Goal: Communication & Community: Connect with others

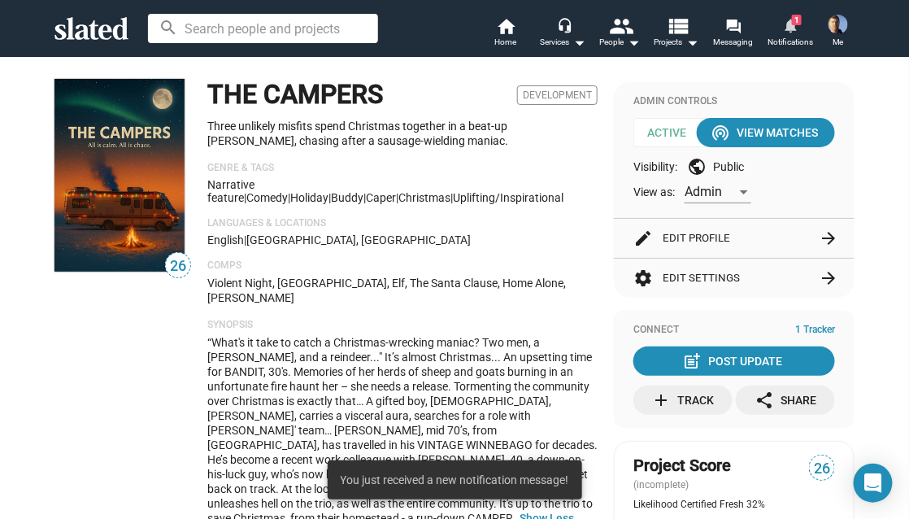
click at [790, 25] on mat-icon "notifications" at bounding box center [789, 24] width 15 height 15
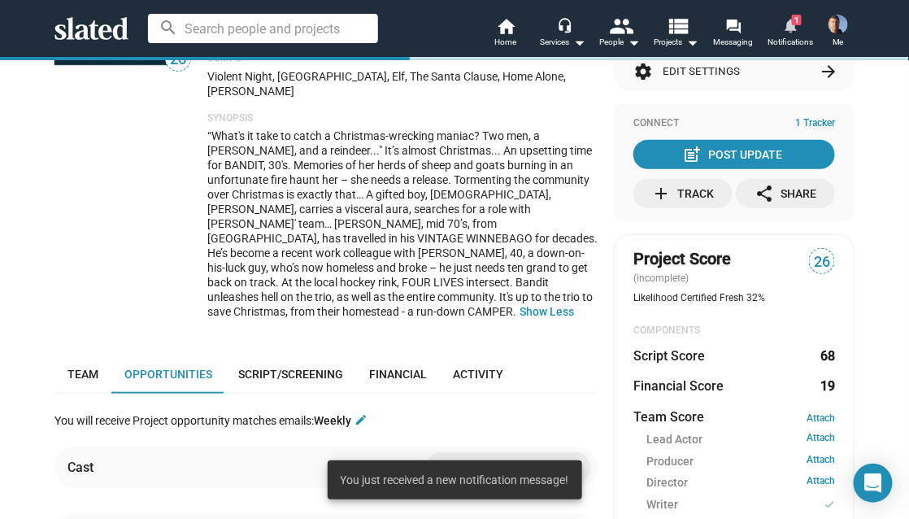
scroll to position [474, 0]
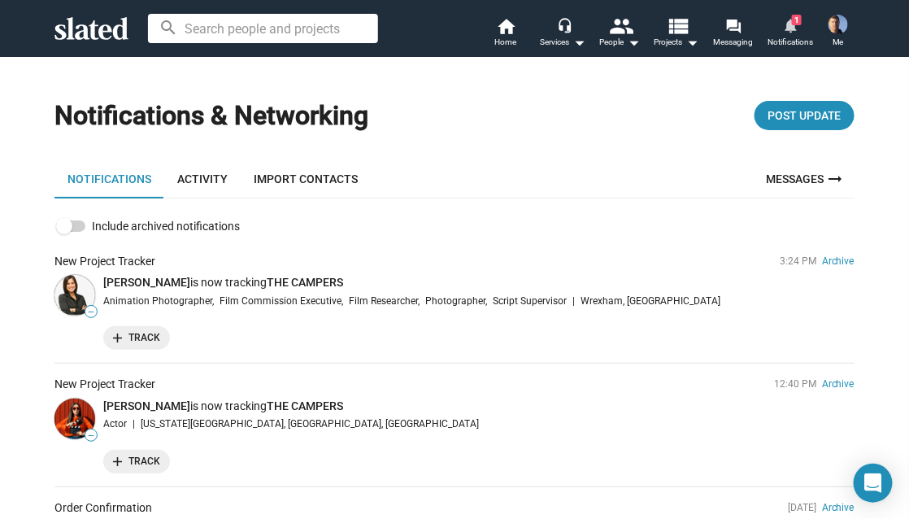
click at [785, 31] on mat-icon "notifications" at bounding box center [789, 24] width 15 height 15
click at [198, 176] on link "Activity" at bounding box center [202, 178] width 76 height 39
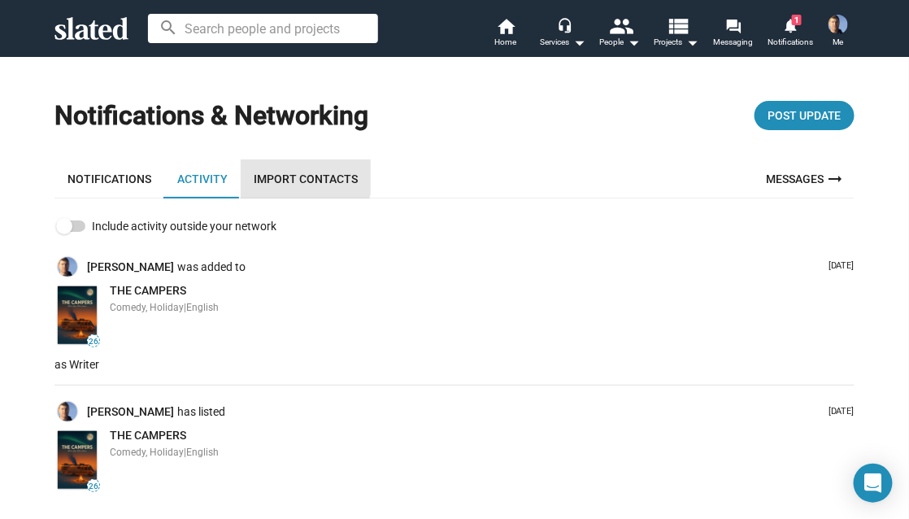
click at [294, 173] on link "Import Contacts" at bounding box center [306, 178] width 130 height 39
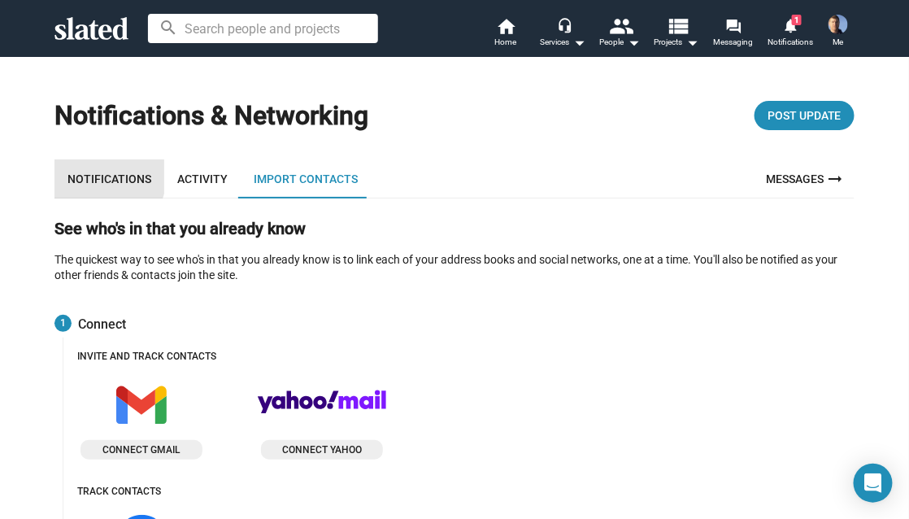
click at [91, 175] on link "Notifications" at bounding box center [109, 178] width 110 height 39
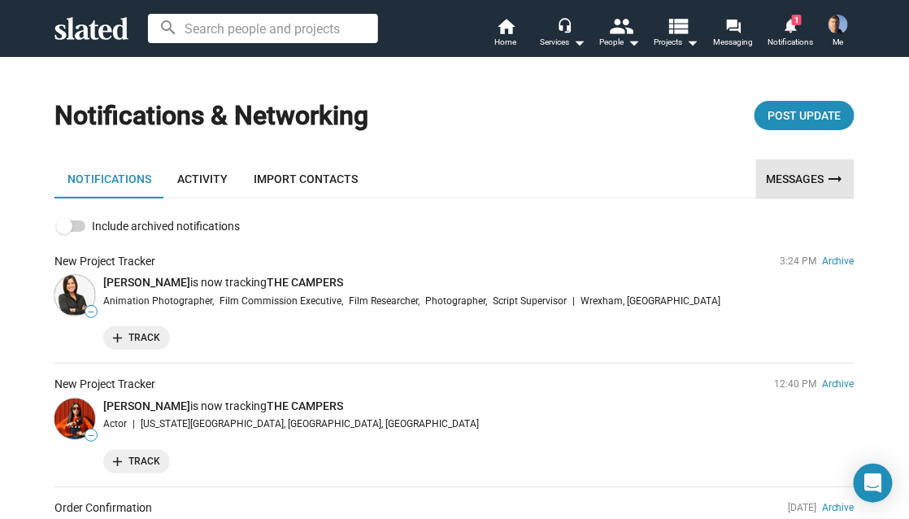
click at [808, 180] on link "Messages arrow_right_alt" at bounding box center [805, 178] width 98 height 39
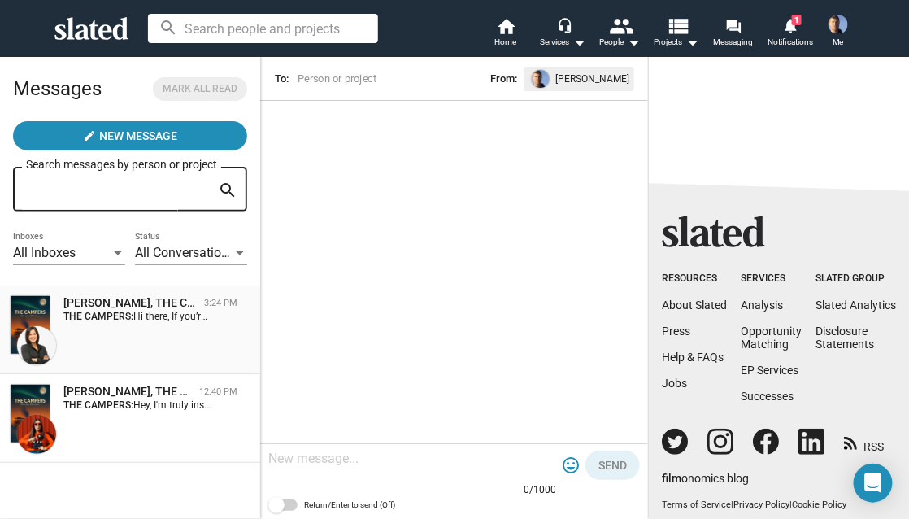
click at [138, 310] on div "[PERSON_NAME], THE CAMPERS" at bounding box center [130, 302] width 134 height 15
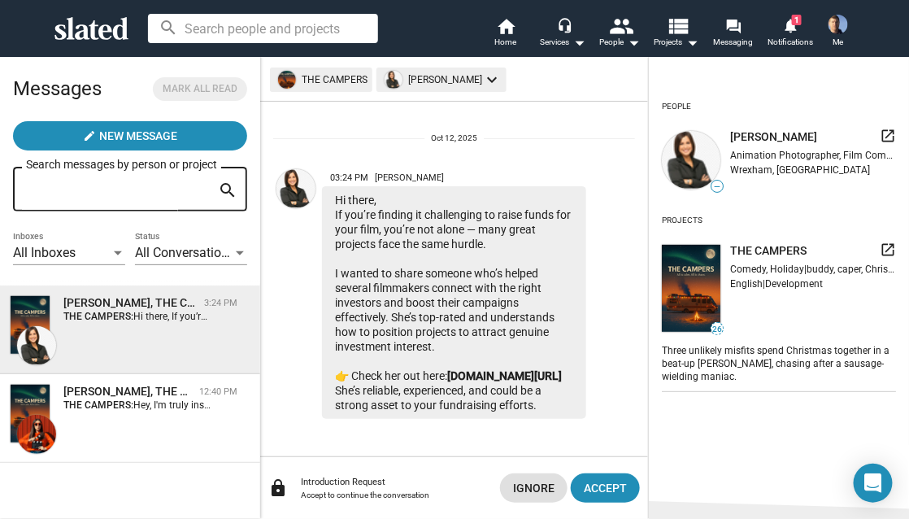
scroll to position [36, 0]
click at [447, 374] on link "[DOMAIN_NAME][URL]" at bounding box center [504, 375] width 115 height 13
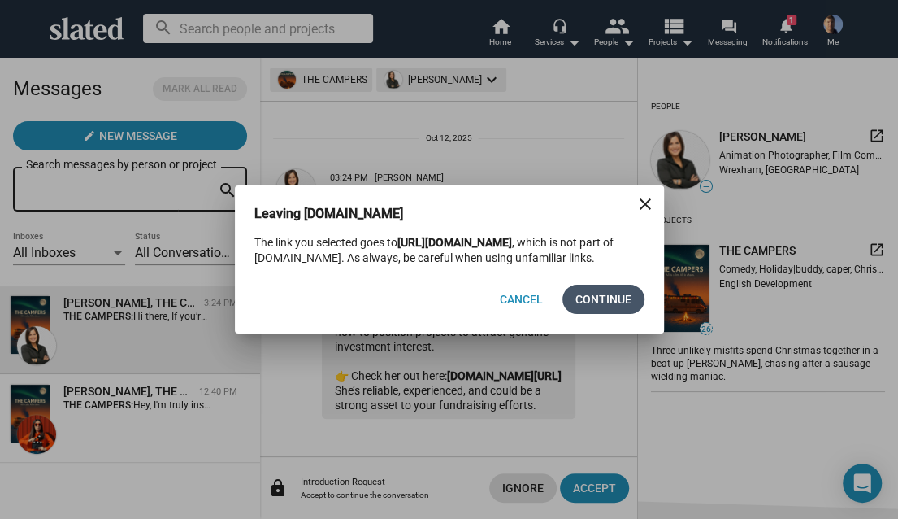
click at [628, 298] on span "Continue" at bounding box center [604, 299] width 56 height 29
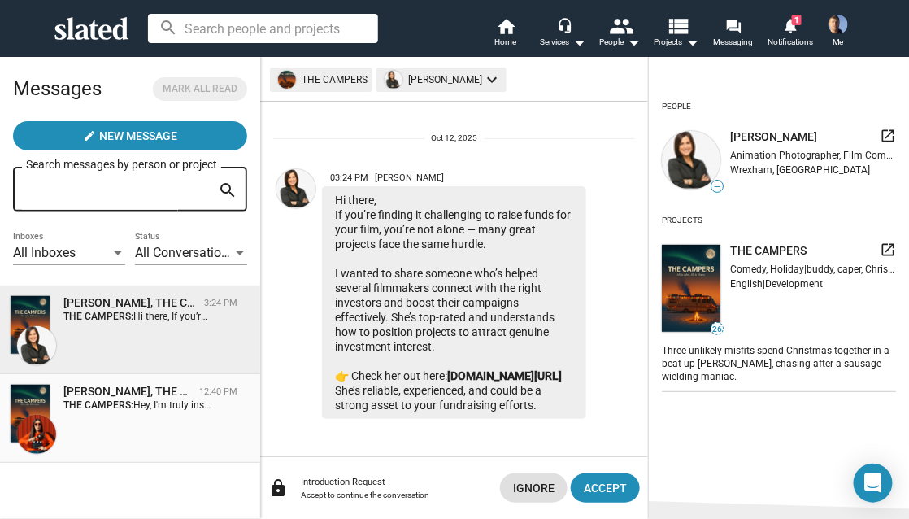
click at [124, 393] on div "[PERSON_NAME], THE CAMPERS" at bounding box center [127, 391] width 129 height 15
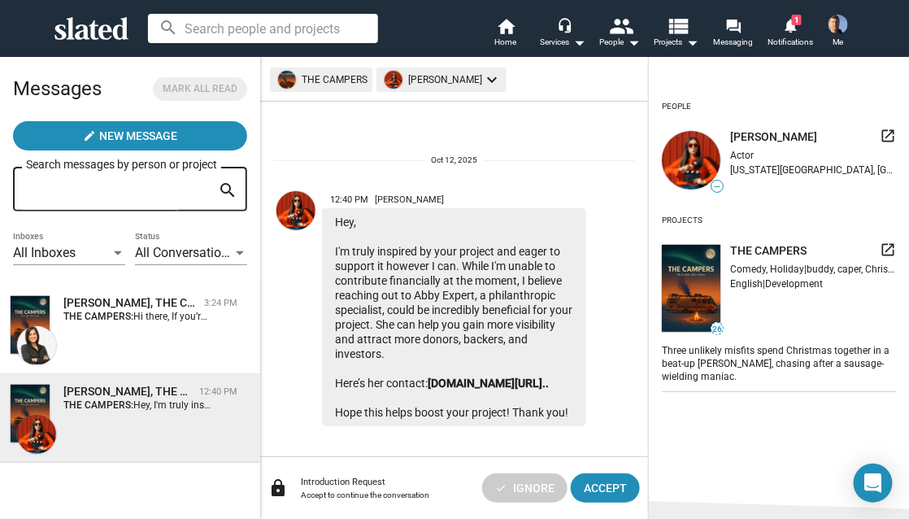
scroll to position [37, 0]
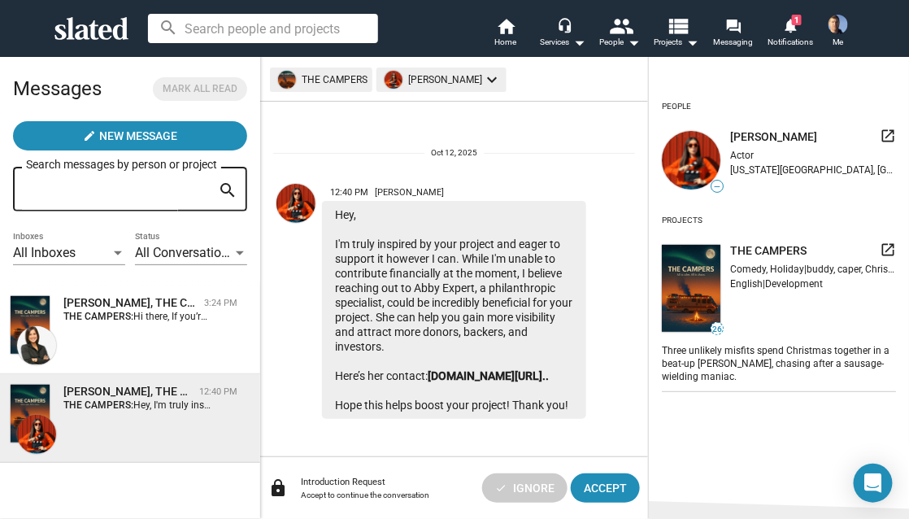
click at [391, 226] on div "Hey, I'm truly inspired by your project and eager to support it however I can. …" at bounding box center [454, 310] width 264 height 218
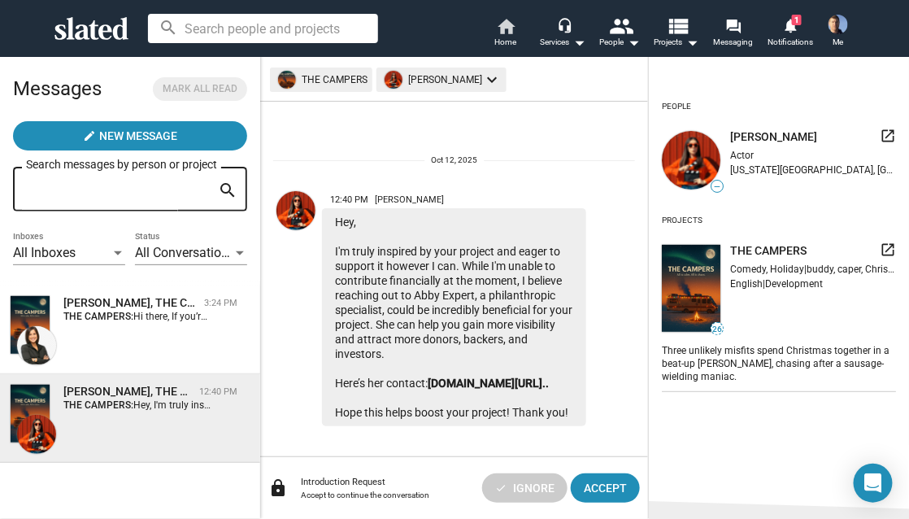
click at [504, 28] on mat-icon "home" at bounding box center [506, 26] width 20 height 20
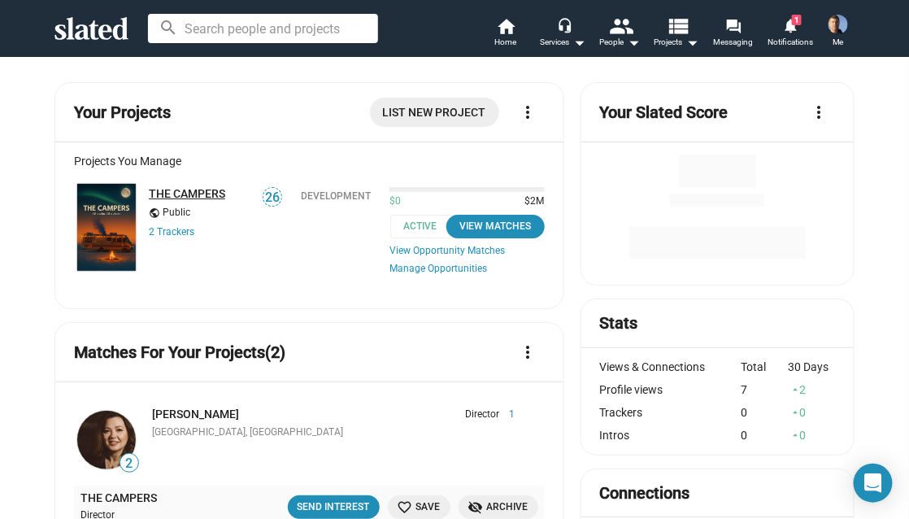
click at [196, 195] on link "THE CAMPERS" at bounding box center [187, 193] width 76 height 13
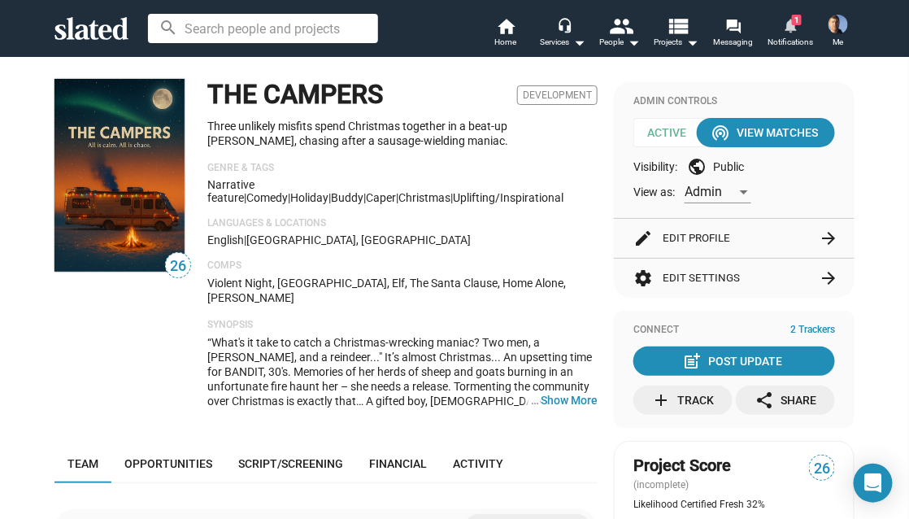
click at [794, 31] on mat-icon "notifications" at bounding box center [789, 24] width 15 height 15
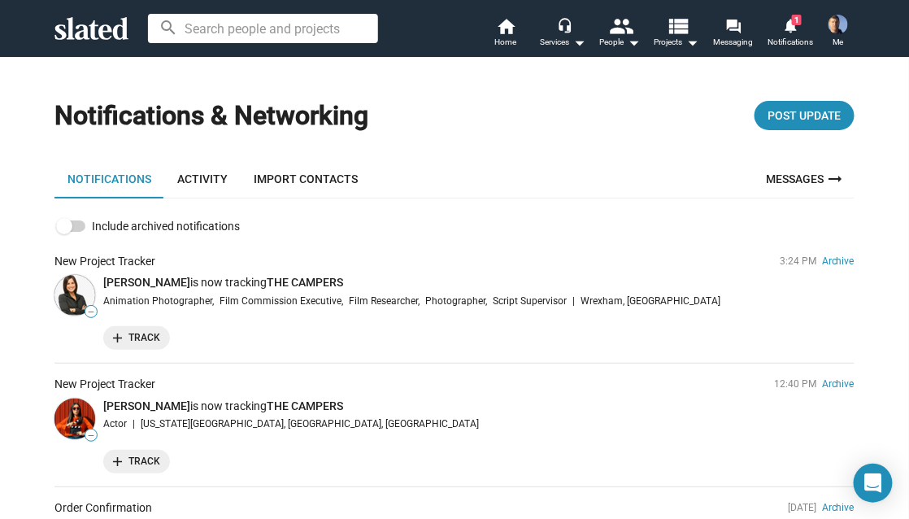
click at [193, 176] on link "Activity" at bounding box center [202, 178] width 76 height 39
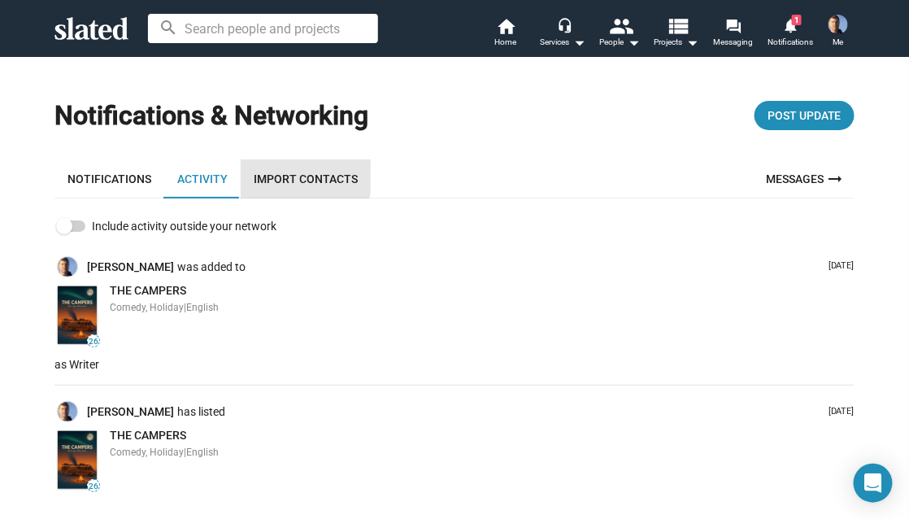
click at [287, 172] on link "Import Contacts" at bounding box center [306, 178] width 130 height 39
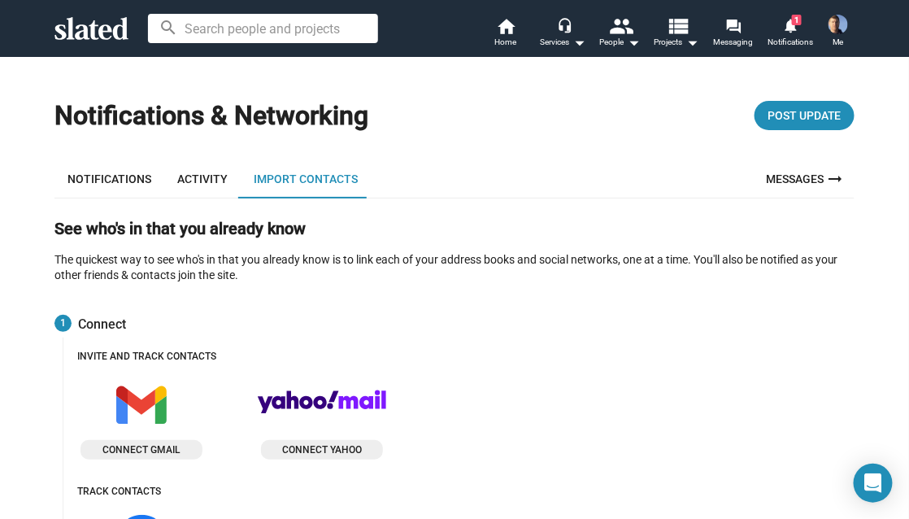
click at [102, 178] on link "Notifications" at bounding box center [109, 178] width 110 height 39
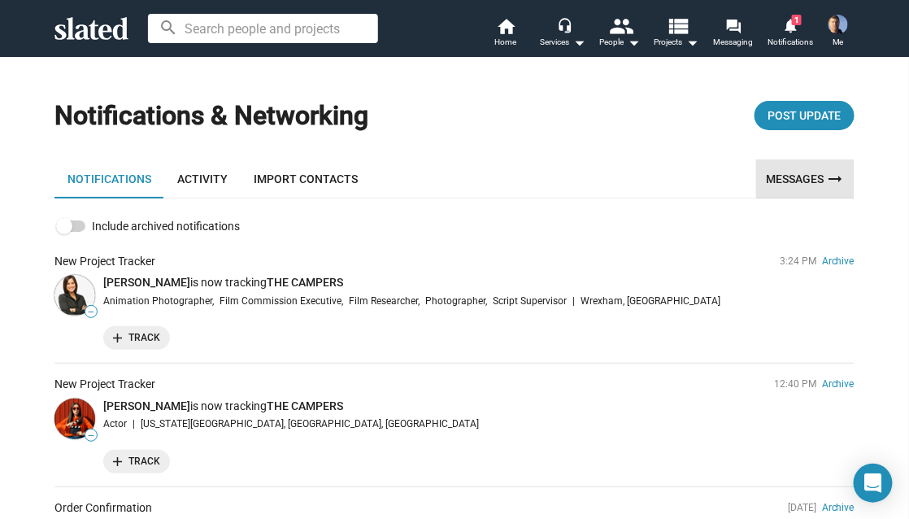
click at [815, 172] on link "Messages arrow_right_alt" at bounding box center [805, 178] width 98 height 39
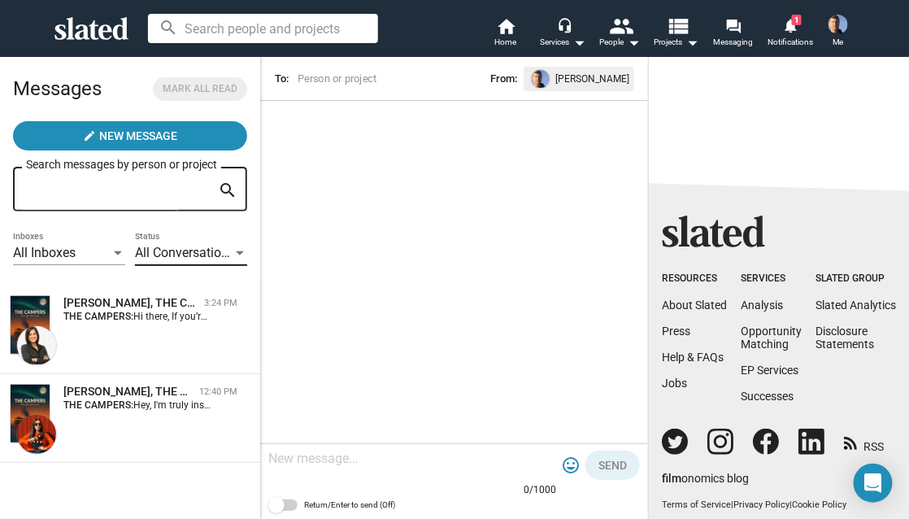
click at [241, 250] on div at bounding box center [240, 253] width 15 height 13
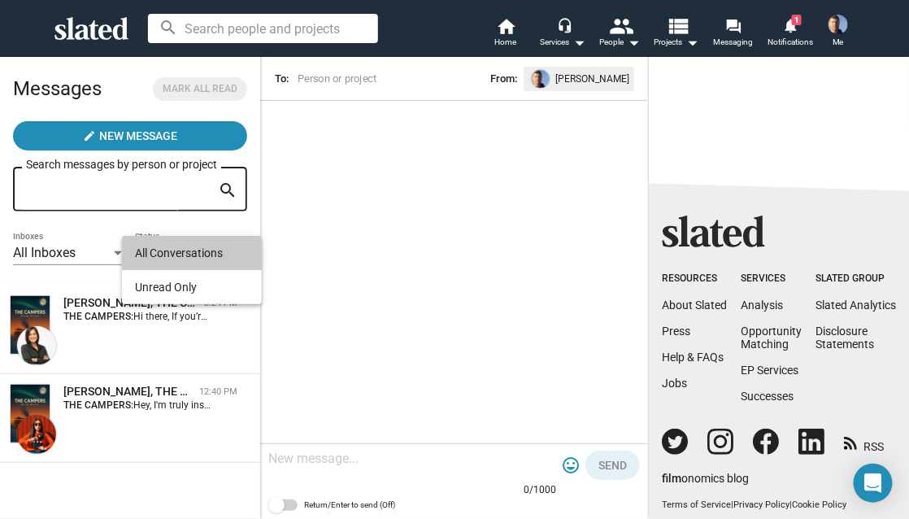
click at [241, 250] on span "All Conversations" at bounding box center [192, 253] width 114 height 34
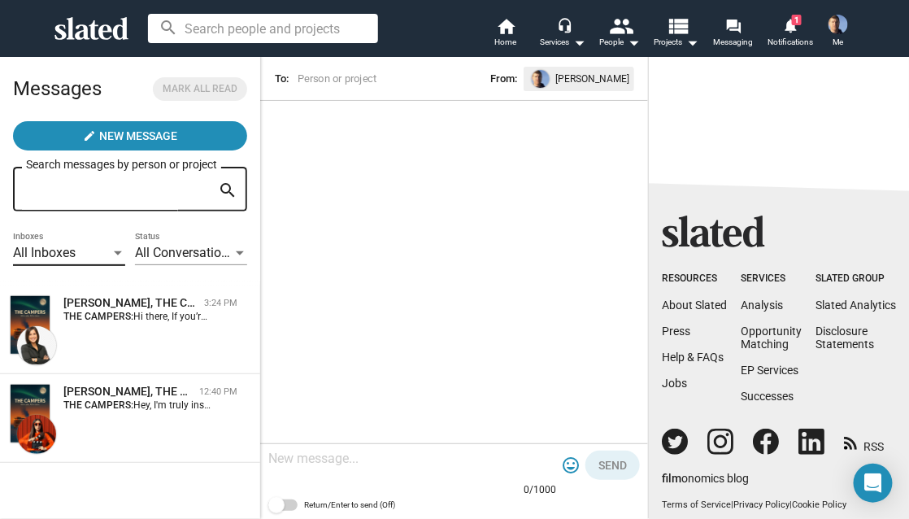
click at [118, 247] on div at bounding box center [118, 253] width 15 height 13
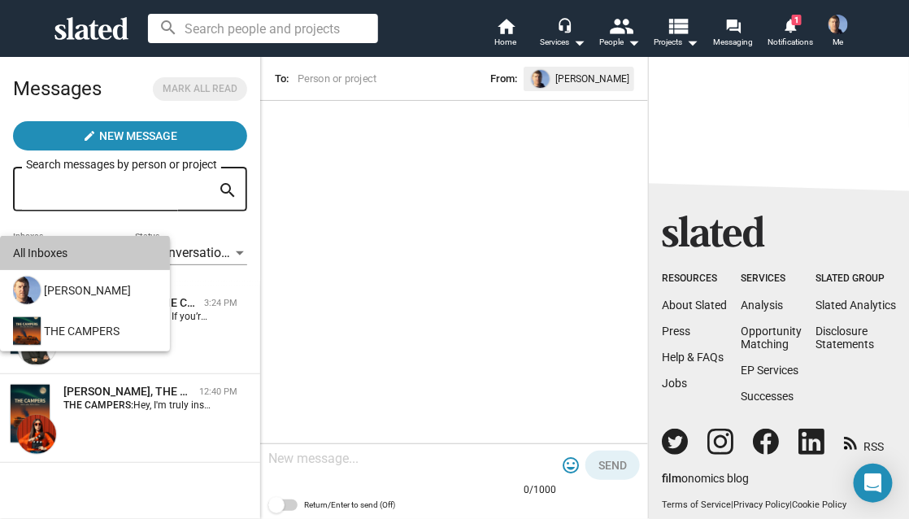
click at [118, 246] on div "All Inboxes" at bounding box center [85, 253] width 144 height 34
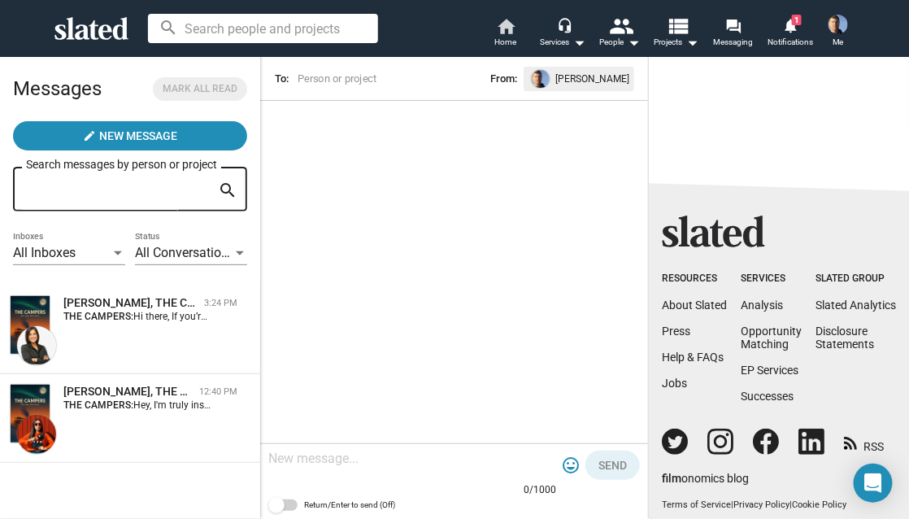
click at [507, 26] on mat-icon "home" at bounding box center [506, 26] width 20 height 20
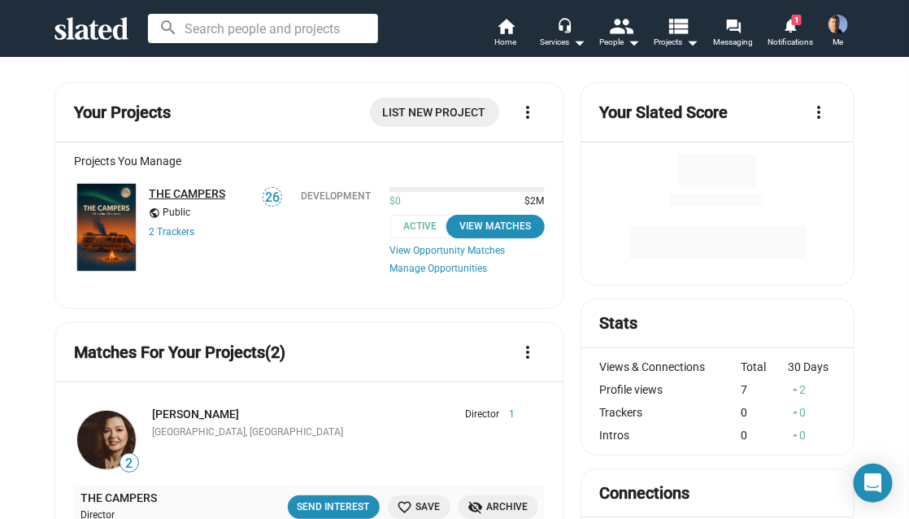
click at [168, 192] on link "THE CAMPERS" at bounding box center [187, 193] width 76 height 13
